Goal: Task Accomplishment & Management: Manage account settings

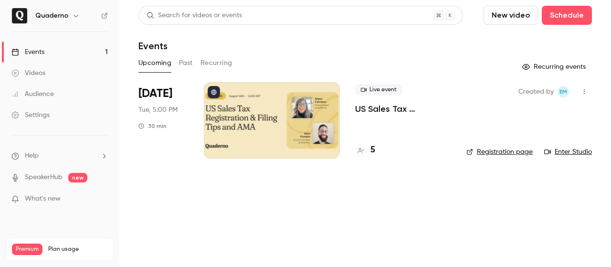
click at [248, 121] on div at bounding box center [272, 120] width 136 height 76
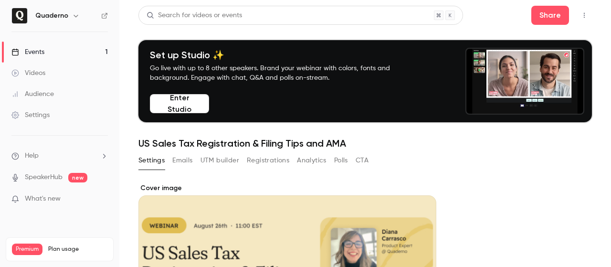
scroll to position [123, 0]
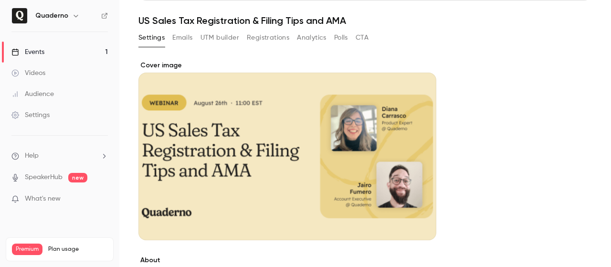
drag, startPoint x: 285, startPoint y: 162, endPoint x: 180, endPoint y: 40, distance: 161.4
click at [180, 40] on button "Emails" at bounding box center [182, 37] width 20 height 15
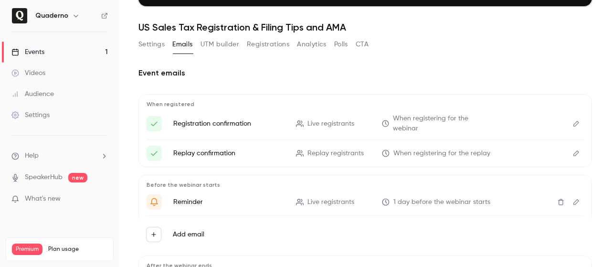
scroll to position [115, 0]
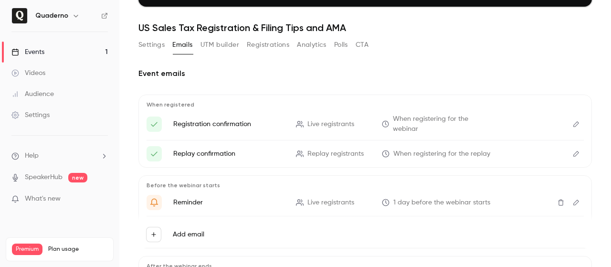
click at [211, 40] on button "UTM builder" at bounding box center [219, 44] width 39 height 15
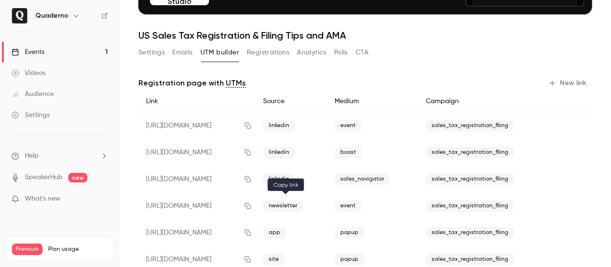
scroll to position [105, 0]
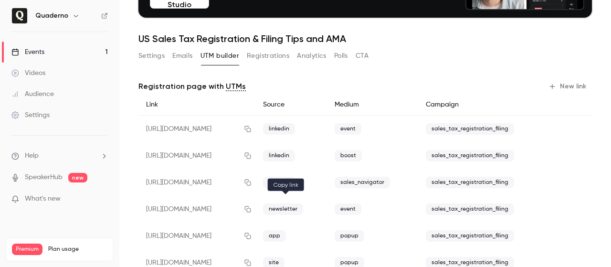
click at [251, 207] on icon "button" at bounding box center [248, 209] width 8 height 7
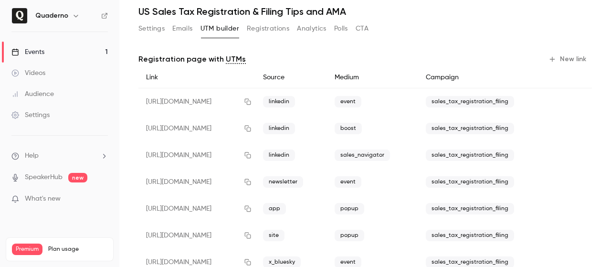
scroll to position [133, 0]
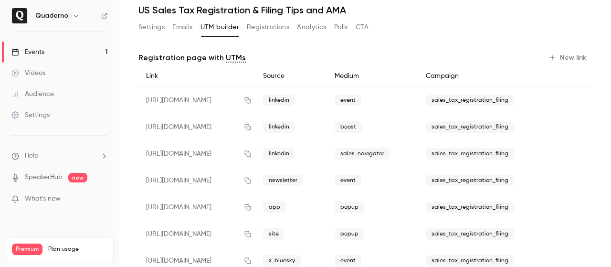
click at [155, 31] on button "Settings" at bounding box center [151, 27] width 26 height 15
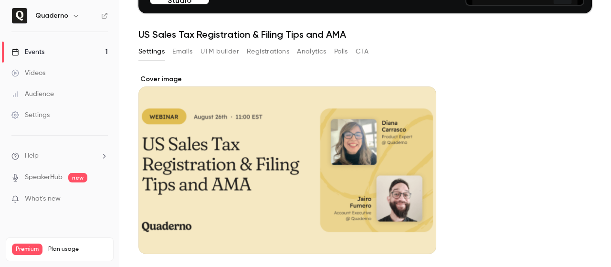
scroll to position [97, 0]
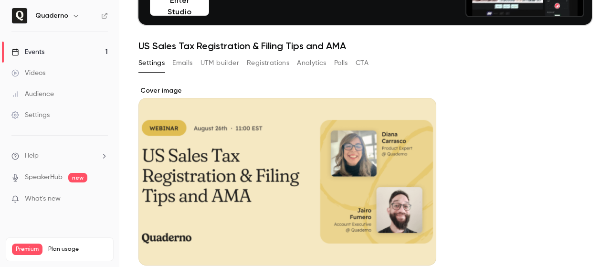
drag, startPoint x: 263, startPoint y: 138, endPoint x: 212, endPoint y: 189, distance: 71.9
click at [212, 189] on div "Cover image" at bounding box center [287, 175] width 298 height 179
click at [0, 0] on input "Cover image" at bounding box center [0, 0] width 0 height 0
